Goal: Task Accomplishment & Management: Use online tool/utility

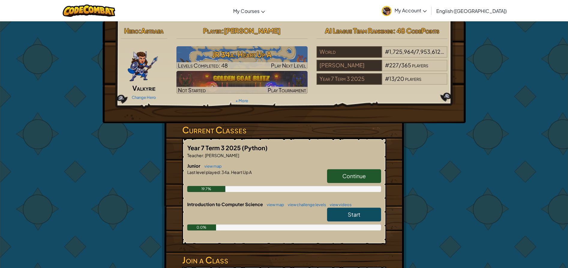
click at [347, 173] on span "Continue" at bounding box center [353, 175] width 23 height 7
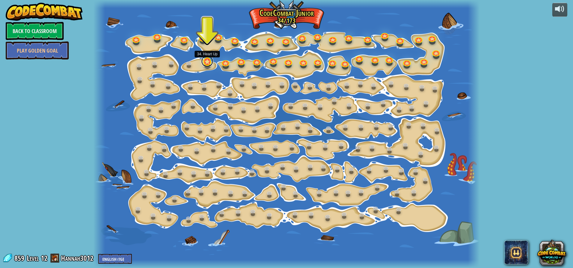
click at [207, 59] on link at bounding box center [207, 61] width 12 height 12
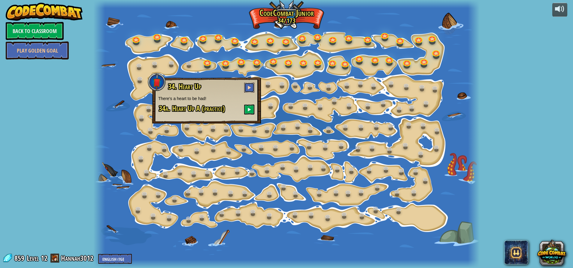
click at [244, 86] on button at bounding box center [249, 88] width 10 height 10
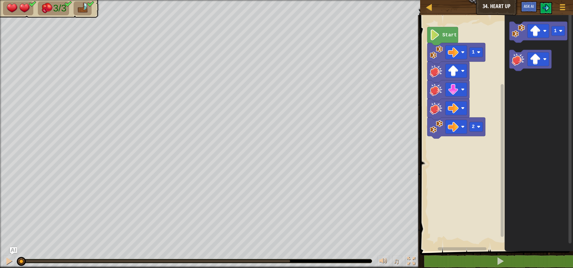
click at [478, 254] on span at bounding box center [497, 125] width 158 height 260
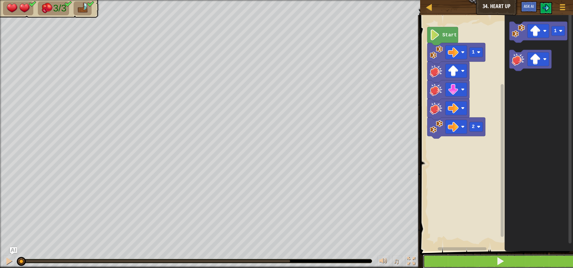
click at [477, 259] on button at bounding box center [500, 261] width 155 height 14
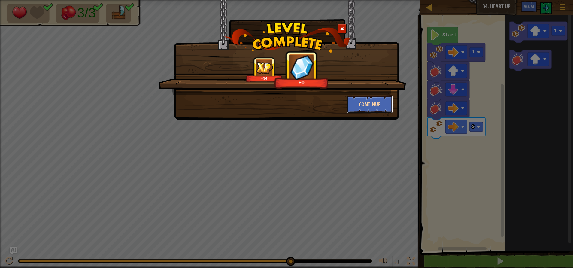
click at [387, 102] on button "Continue" at bounding box center [369, 104] width 47 height 18
